Goal: Use online tool/utility: Utilize a website feature to perform a specific function

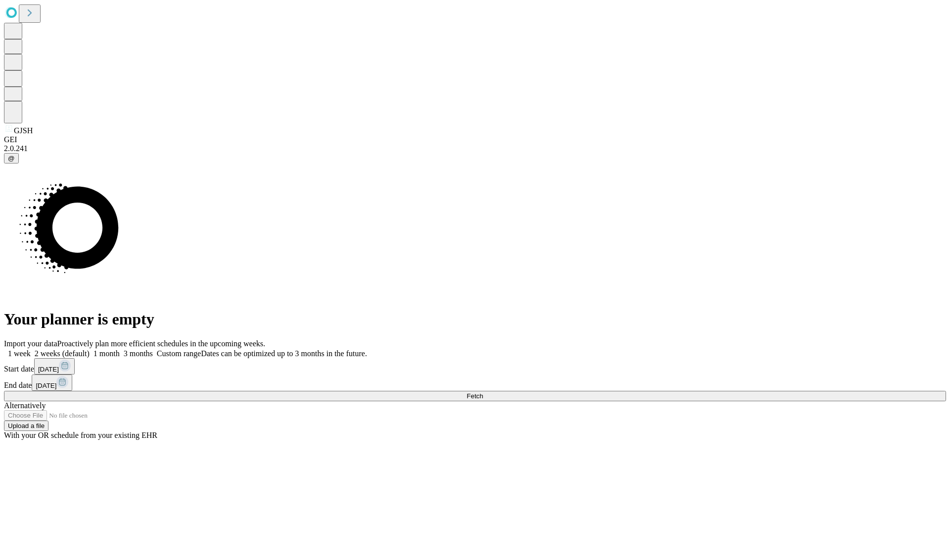
click at [483, 392] on span "Fetch" at bounding box center [475, 395] width 16 height 7
